Goal: Navigation & Orientation: Go to known website

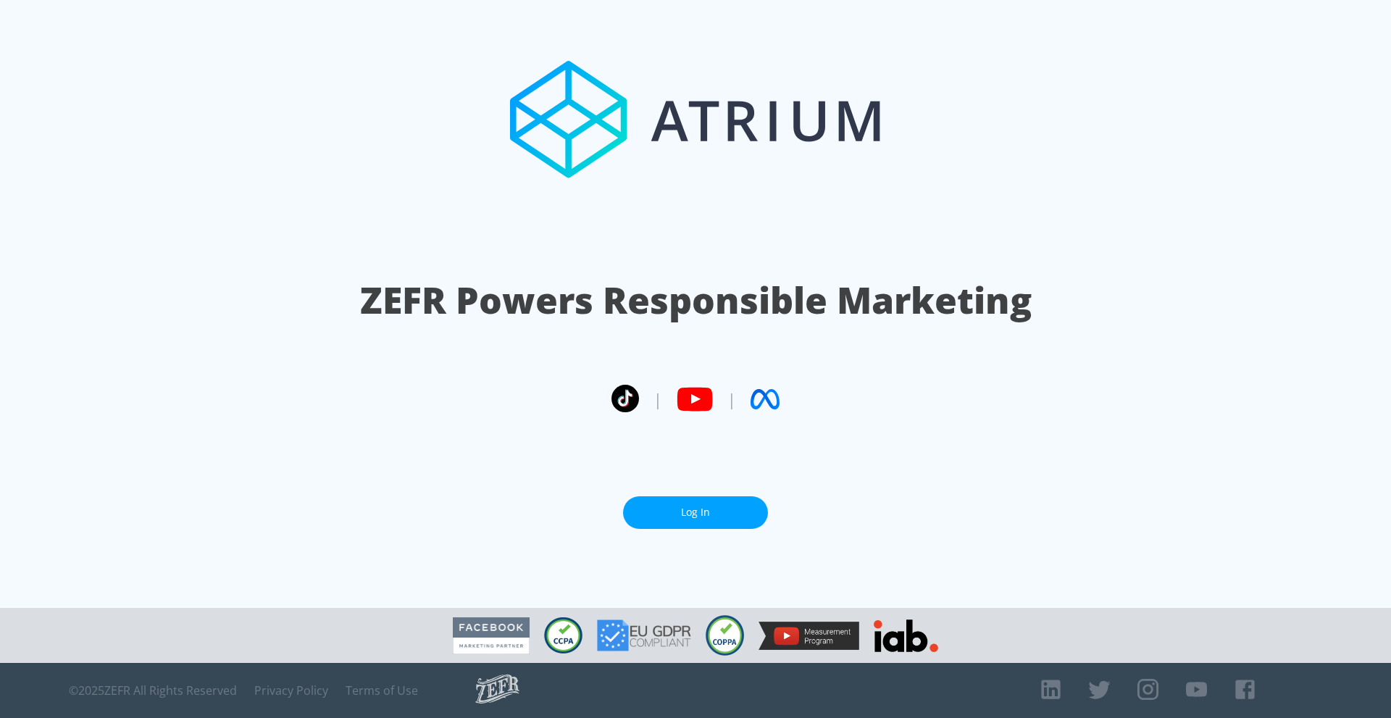
click at [688, 505] on link "Log In" at bounding box center [695, 512] width 145 height 33
click at [688, 511] on link "Log In" at bounding box center [695, 512] width 145 height 33
